Goal: Find specific page/section: Find specific page/section

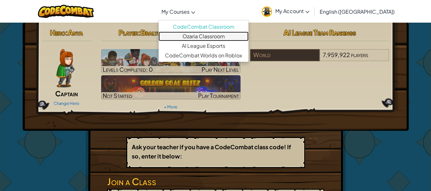
click at [216, 36] on link "Ozaria Classroom" at bounding box center [203, 37] width 90 height 10
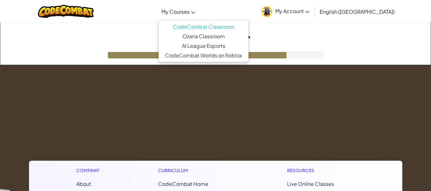
click at [192, 16] on link "My Courses" at bounding box center [178, 11] width 40 height 17
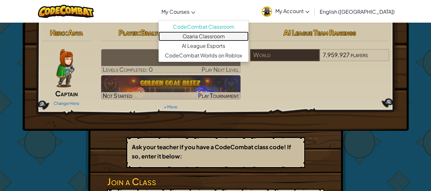
click at [214, 35] on link "Ozaria Classroom" at bounding box center [203, 37] width 90 height 10
